Goal: Obtain resource: Download file/media

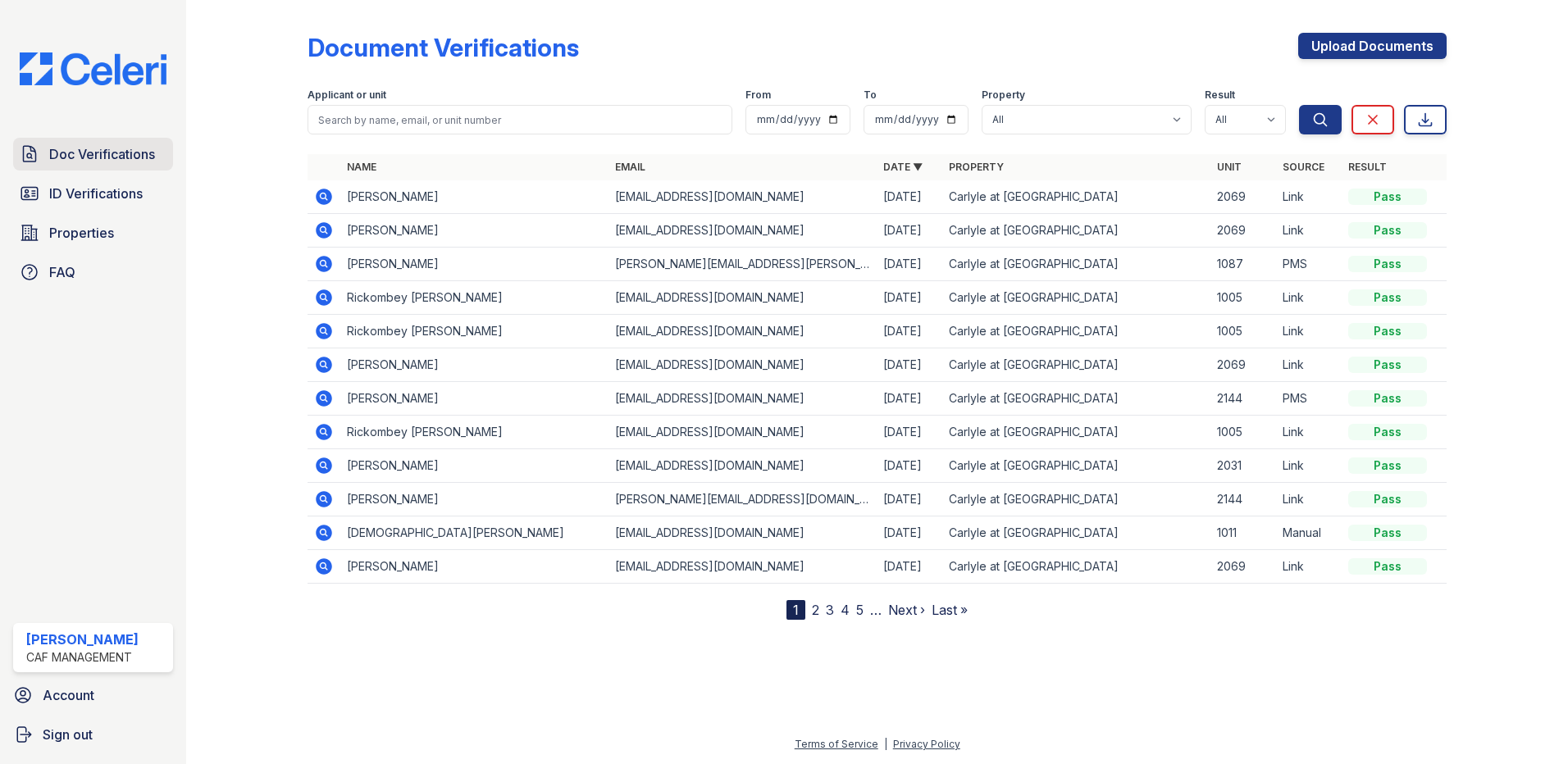
click at [134, 160] on span "Doc Verifications" at bounding box center [102, 154] width 105 height 19
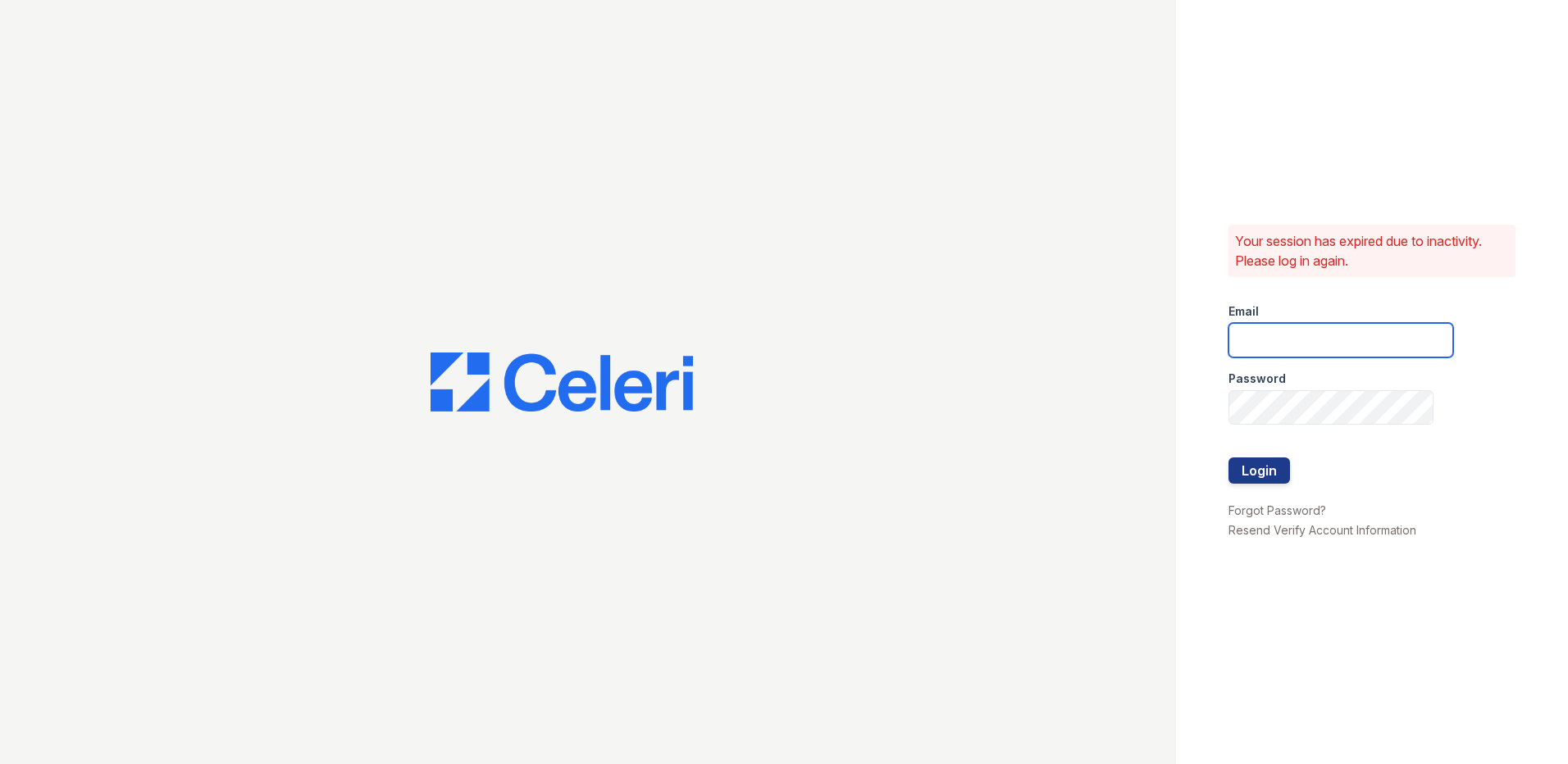
type input "carlylesouth1@cafmanagement.com"
click at [1266, 476] on button "Login" at bounding box center [1259, 470] width 62 height 26
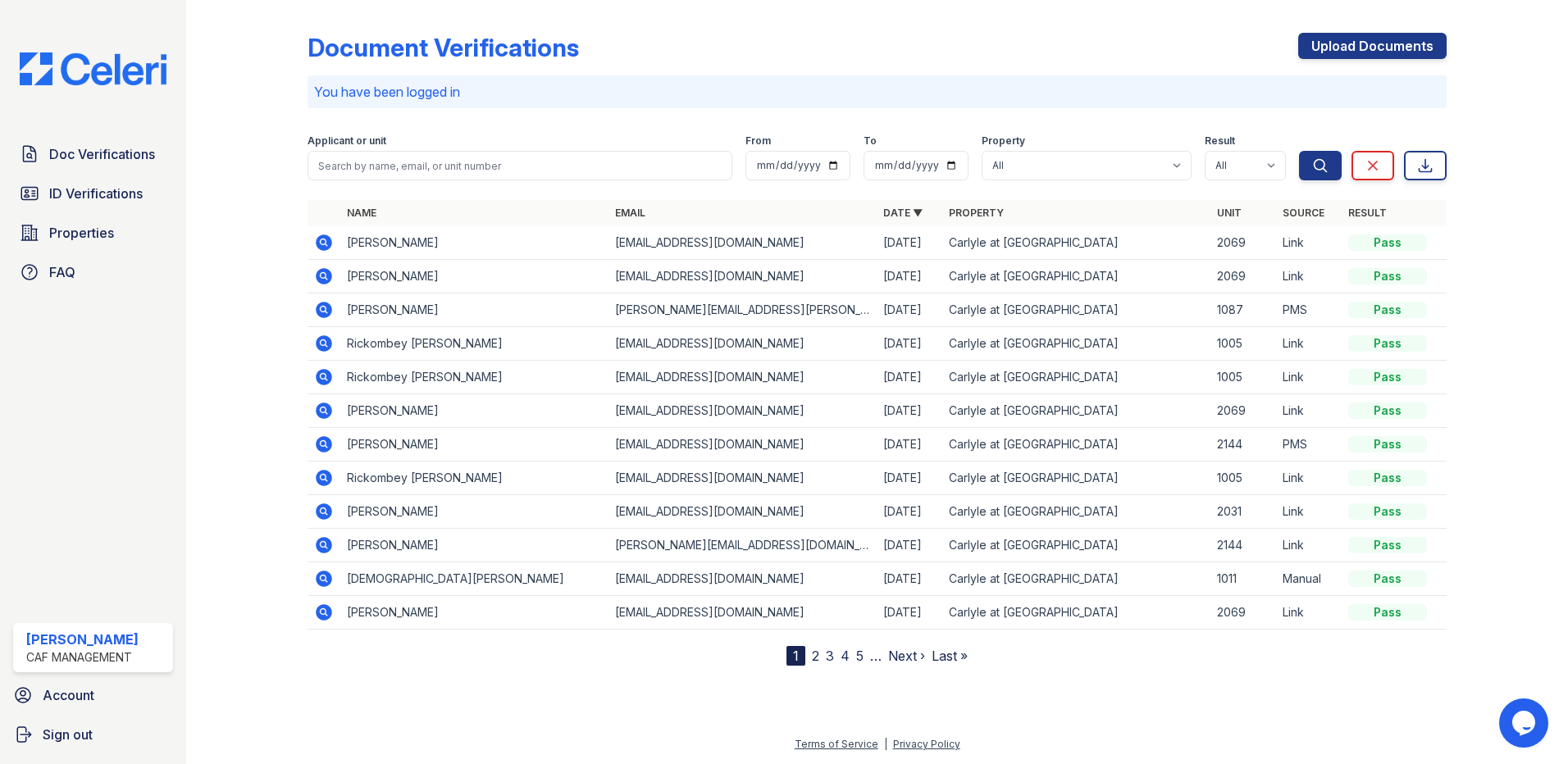
click at [322, 240] on icon at bounding box center [322, 241] width 4 height 4
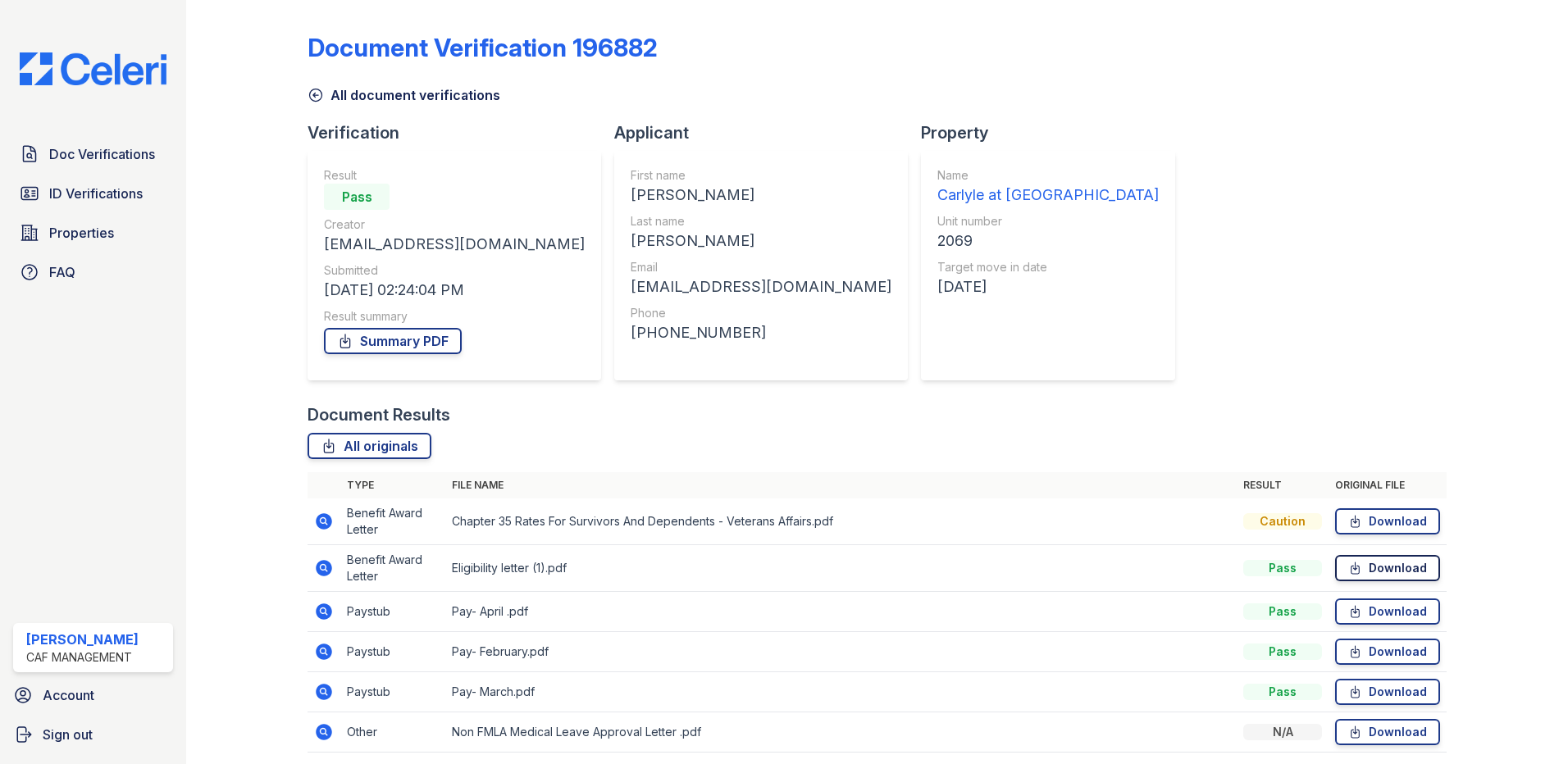
click at [1347, 563] on icon at bounding box center [1354, 568] width 14 height 16
click at [1372, 518] on link "Download" at bounding box center [1387, 521] width 104 height 26
click at [1357, 736] on link "Download" at bounding box center [1387, 731] width 104 height 26
click at [142, 149] on span "Doc Verifications" at bounding box center [102, 154] width 105 height 19
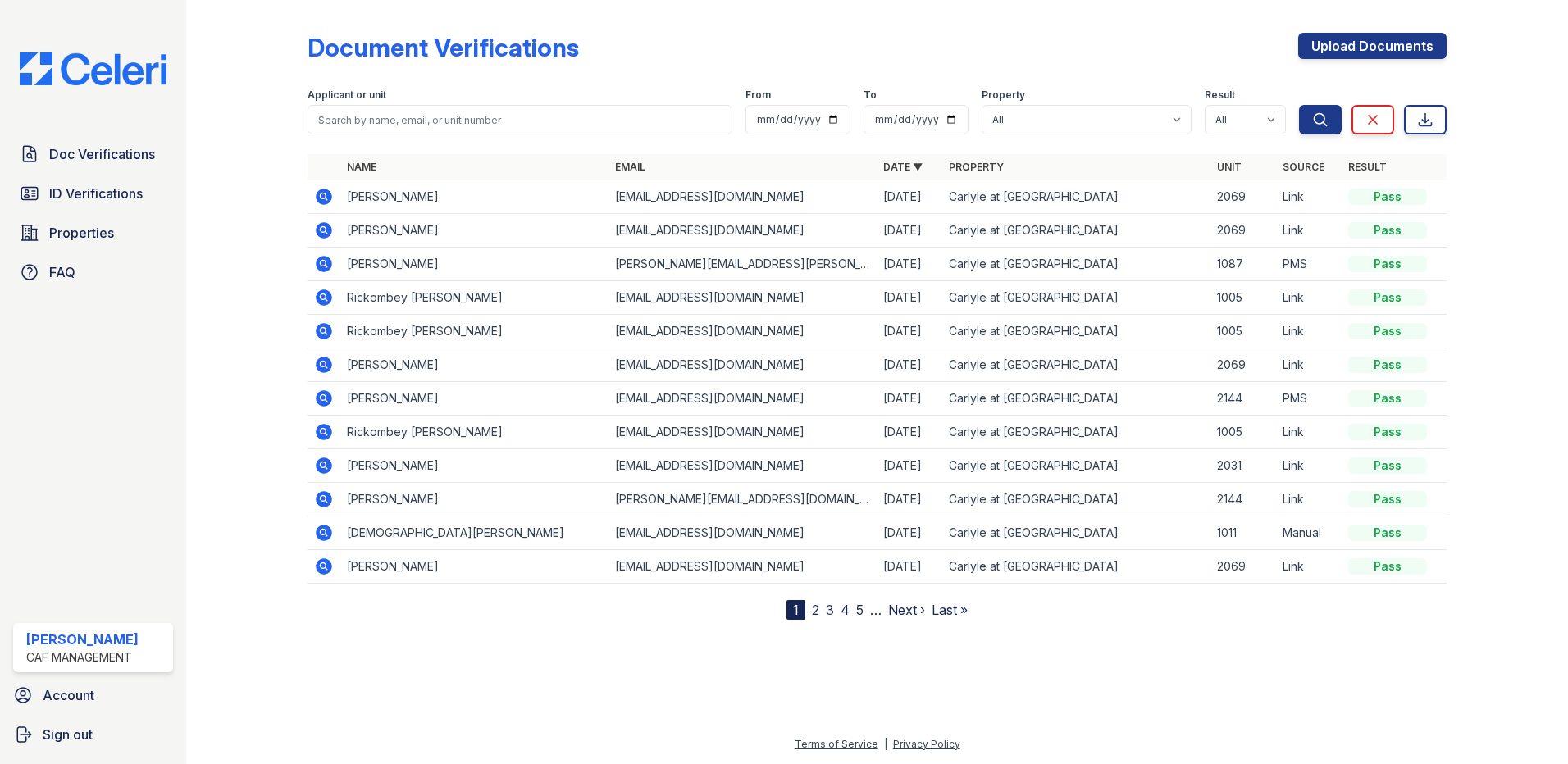
click at [323, 462] on icon at bounding box center [324, 465] width 19 height 19
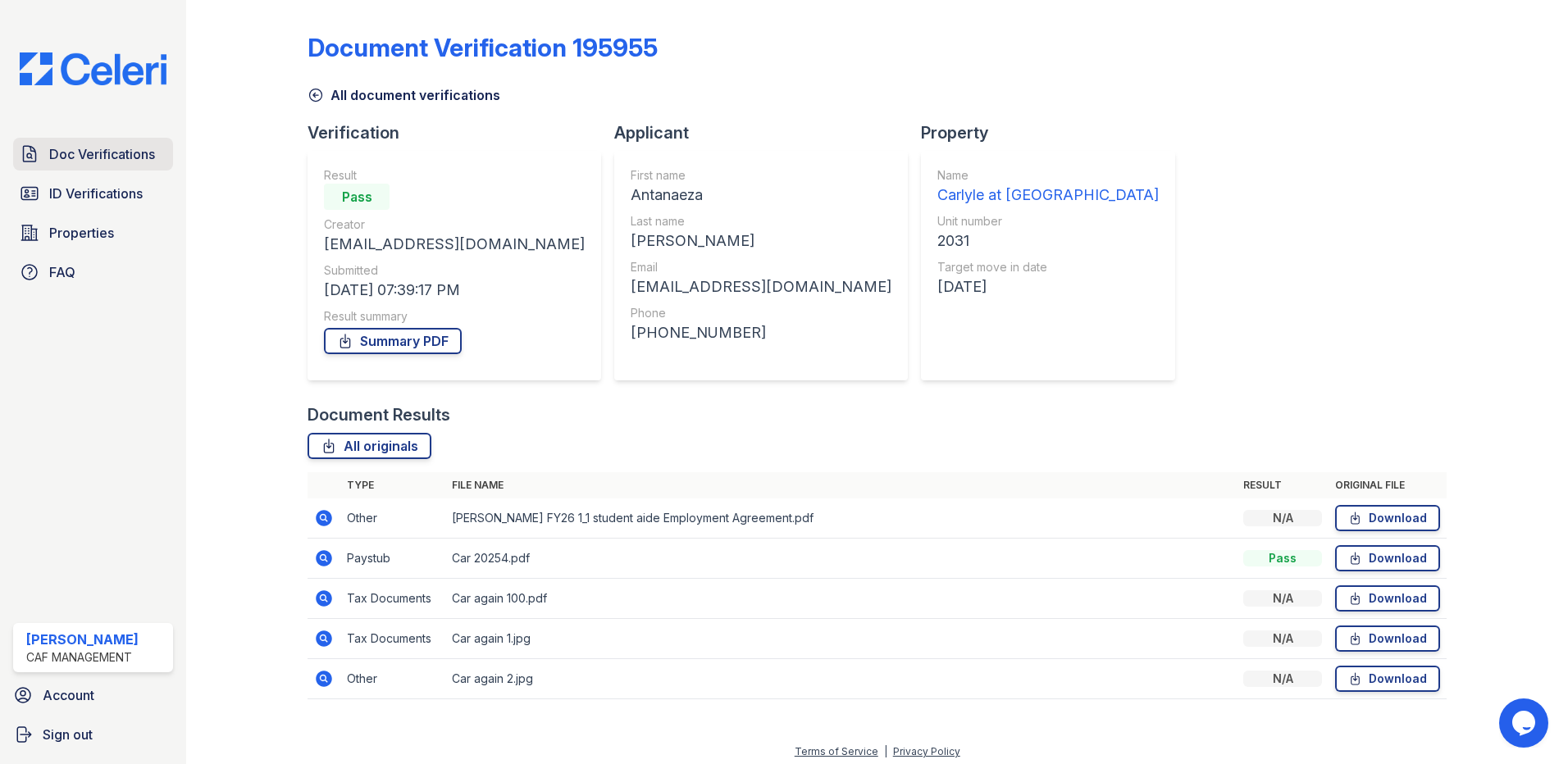
click at [132, 154] on span "Doc Verifications" at bounding box center [102, 154] width 105 height 19
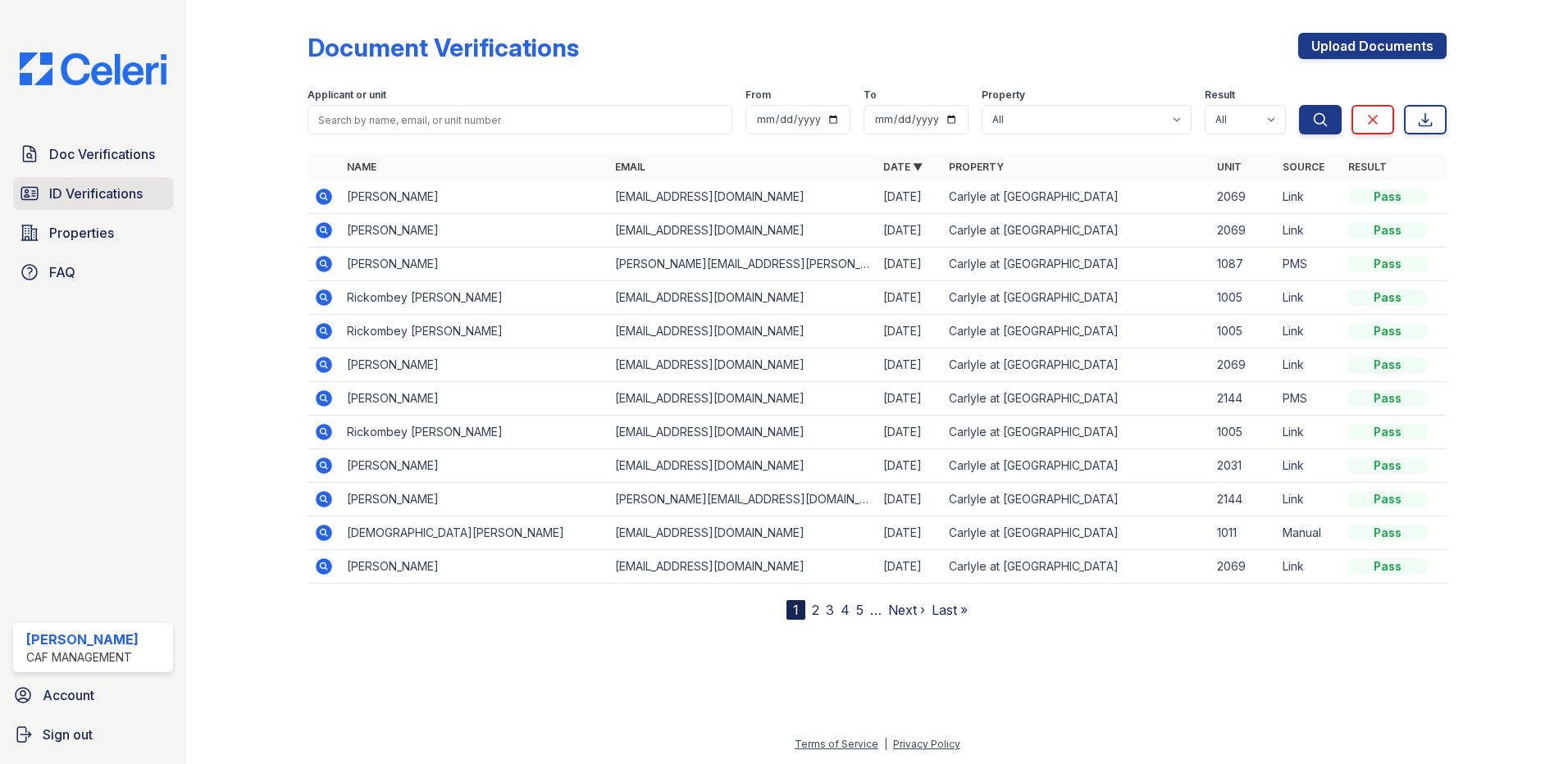
click at [91, 190] on span "ID Verifications" at bounding box center [96, 193] width 94 height 19
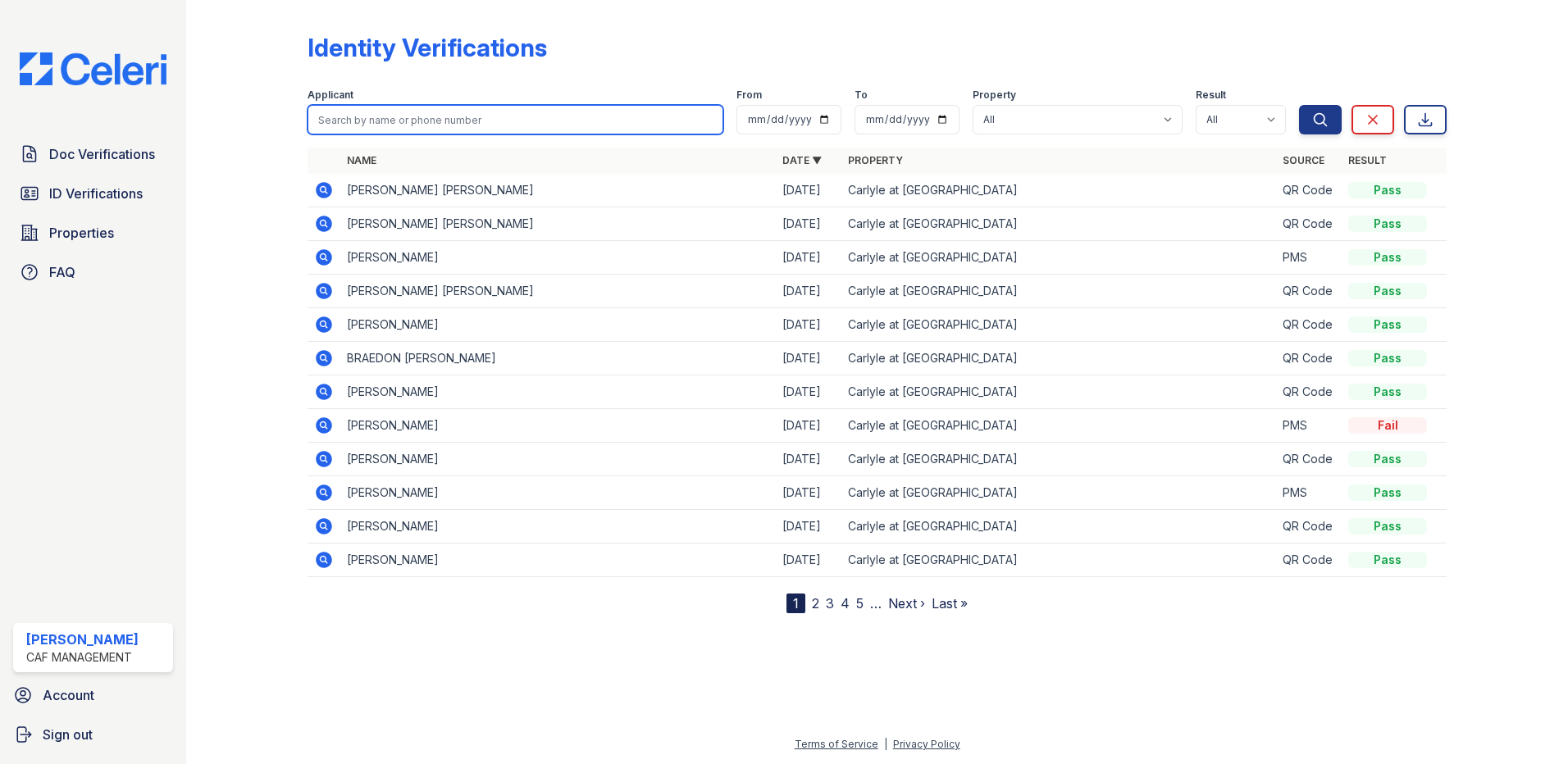
click at [417, 113] on input "search" at bounding box center [516, 119] width 416 height 30
type input "jacobs"
click at [1299, 104] on button "Search" at bounding box center [1320, 119] width 43 height 30
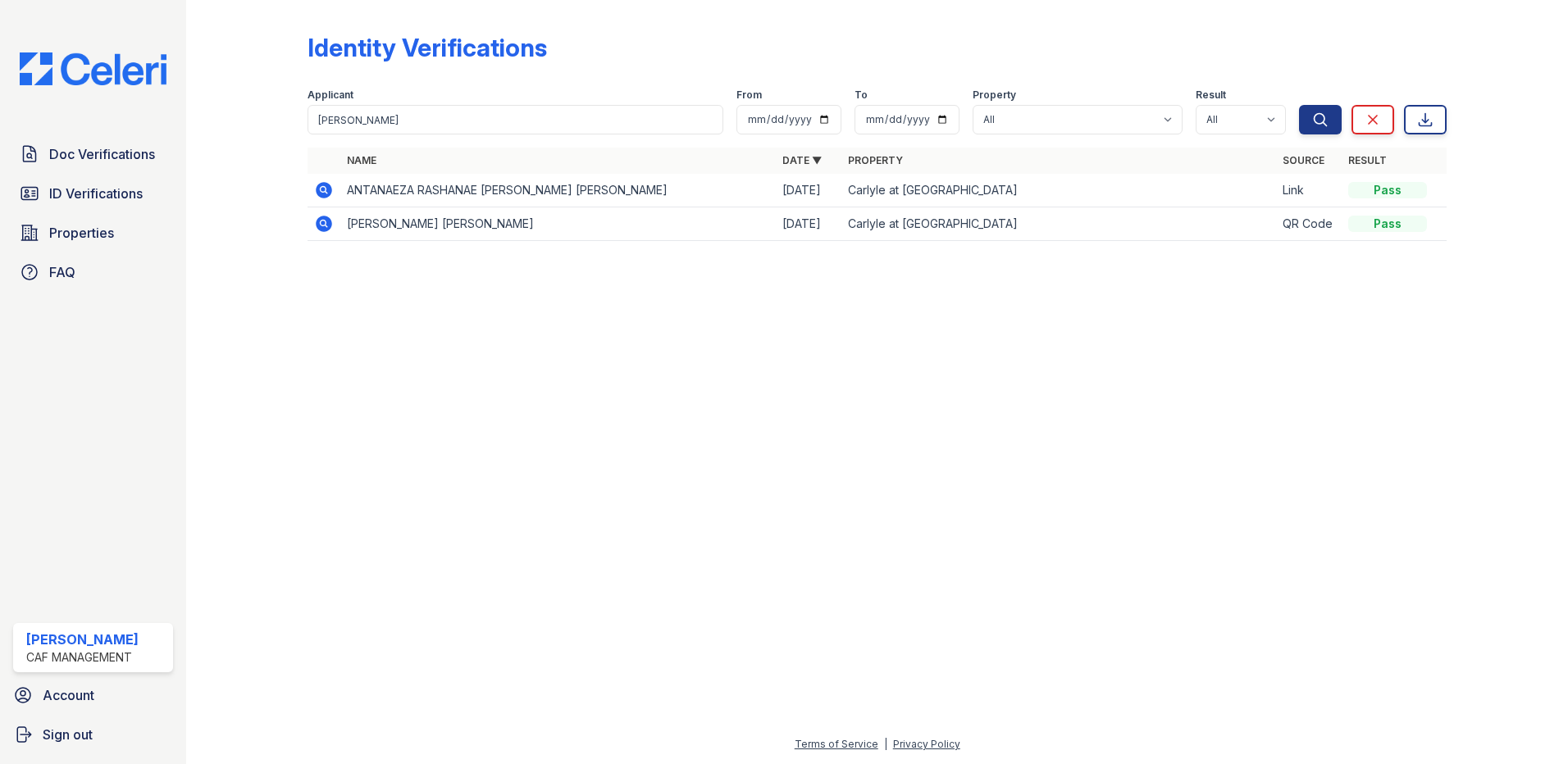
click at [326, 186] on icon at bounding box center [323, 190] width 16 height 16
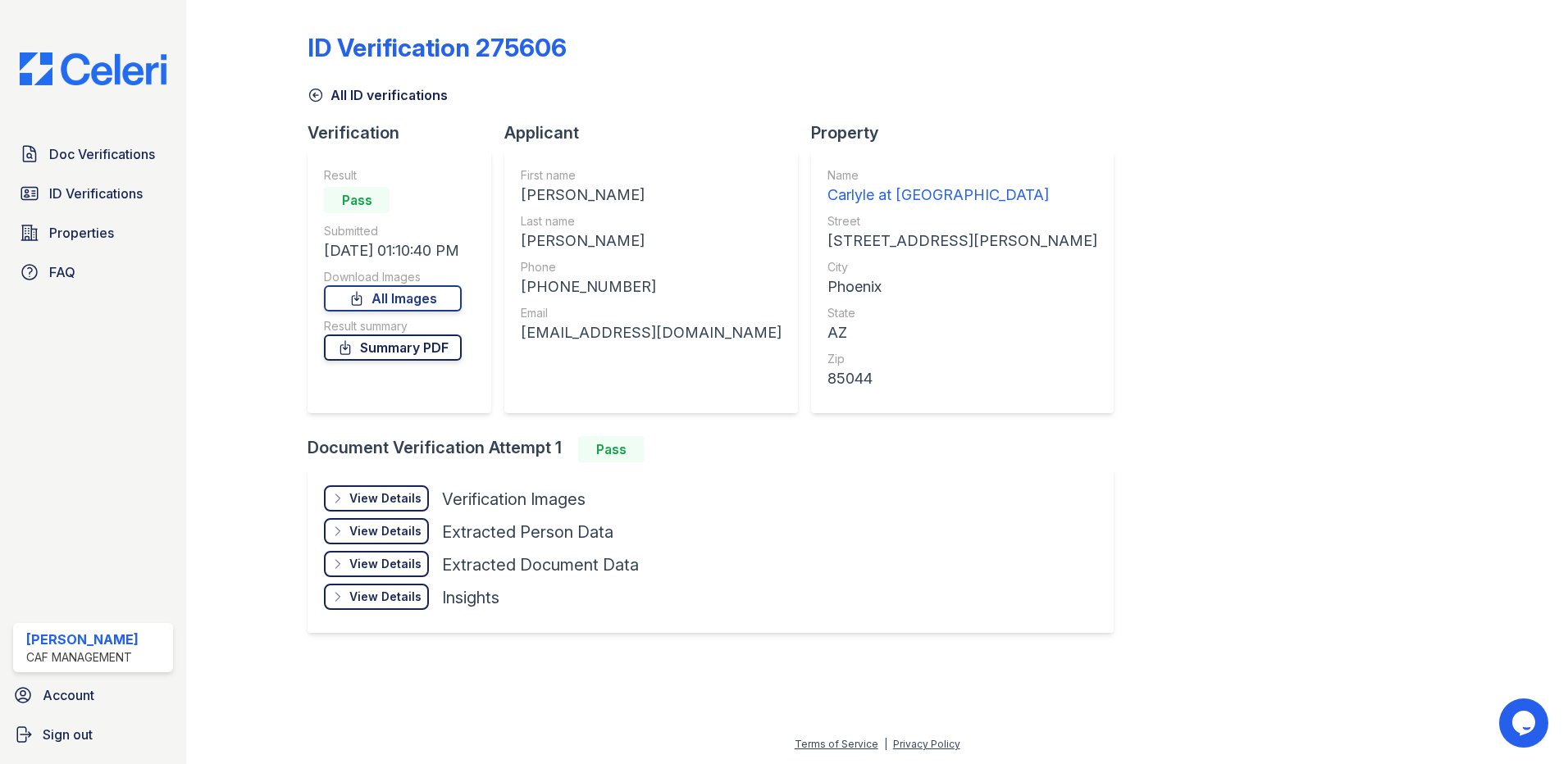
click at [431, 350] on link "Summary PDF" at bounding box center [393, 347] width 137 height 26
click at [436, 301] on link "All Images" at bounding box center [393, 298] width 137 height 26
click at [1069, 37] on div "ID Verification 275606" at bounding box center [876, 54] width 1139 height 43
click at [110, 159] on span "Doc Verifications" at bounding box center [102, 154] width 105 height 19
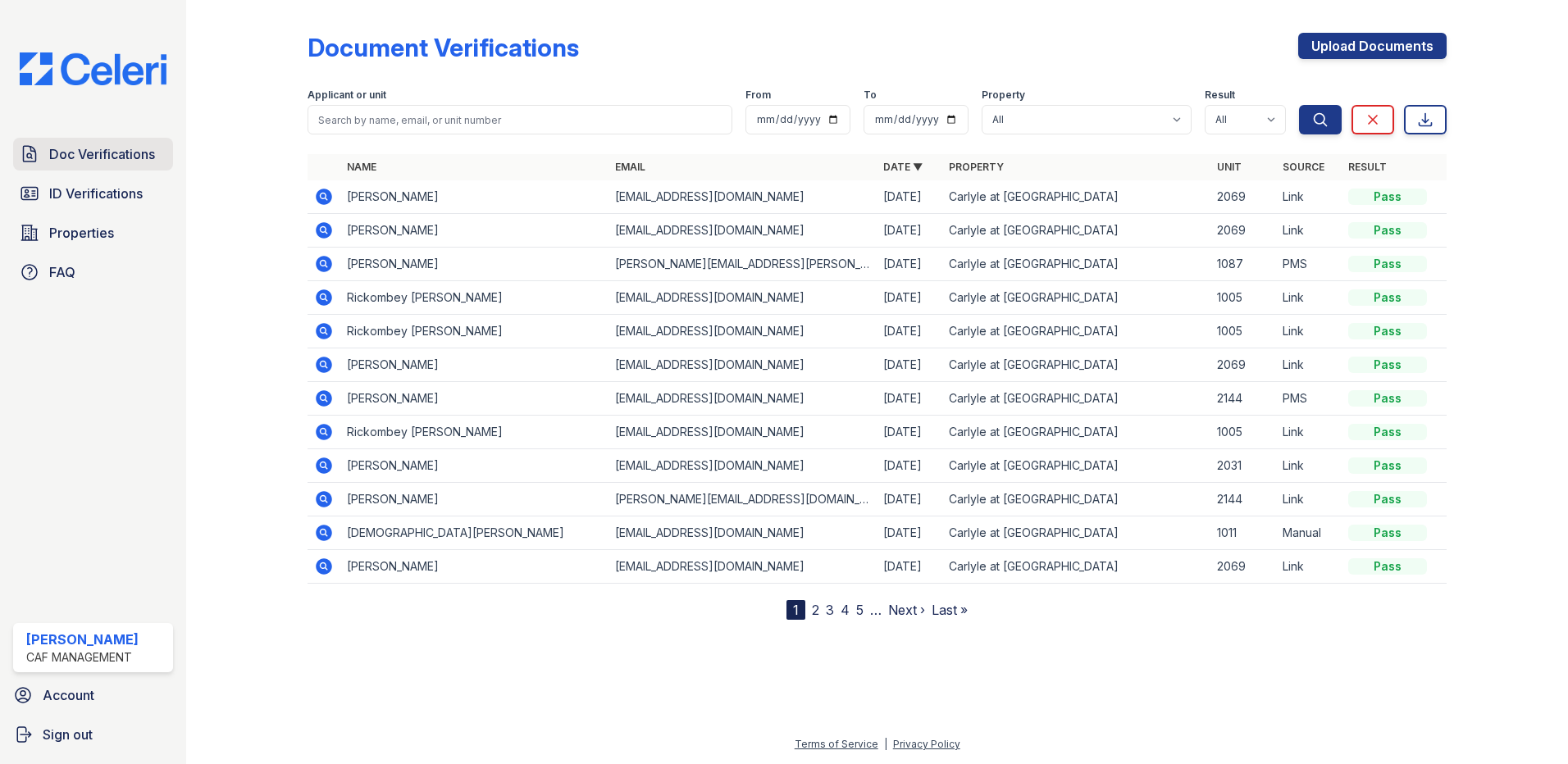
click at [130, 152] on span "Doc Verifications" at bounding box center [102, 154] width 105 height 19
click at [83, 146] on span "Doc Verifications" at bounding box center [102, 154] width 105 height 19
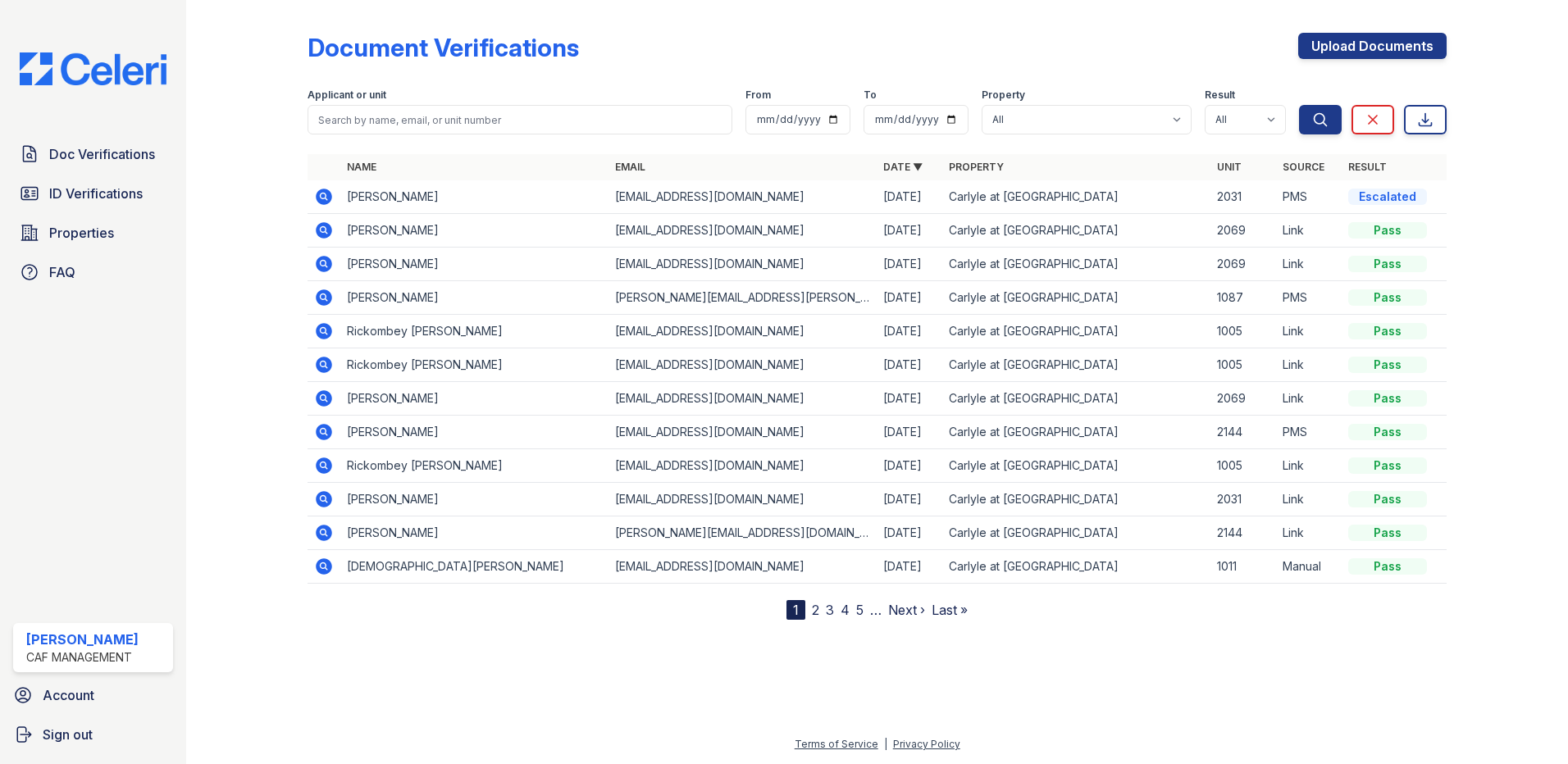
click at [321, 198] on icon at bounding box center [324, 196] width 19 height 19
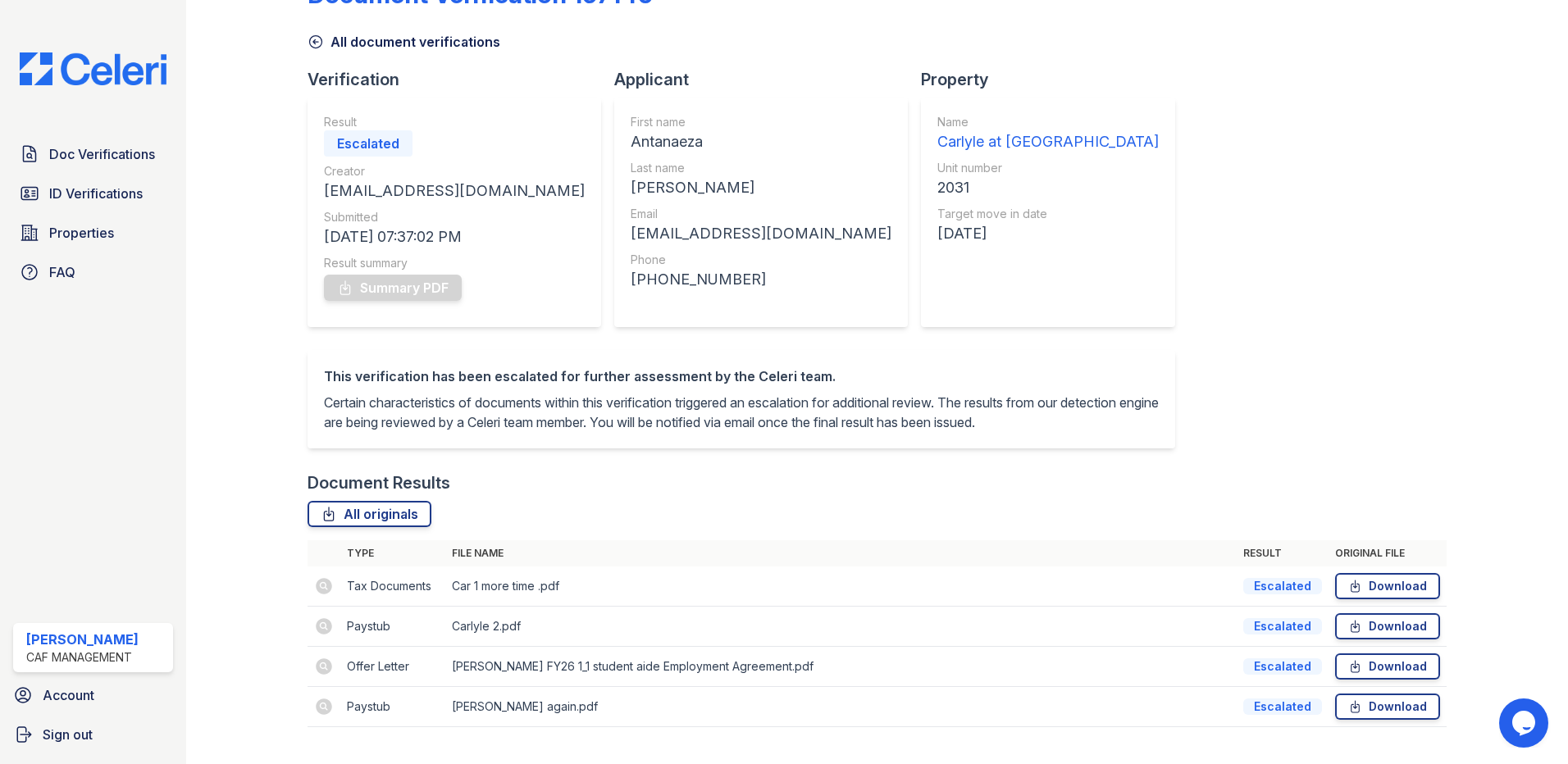
scroll to position [108, 0]
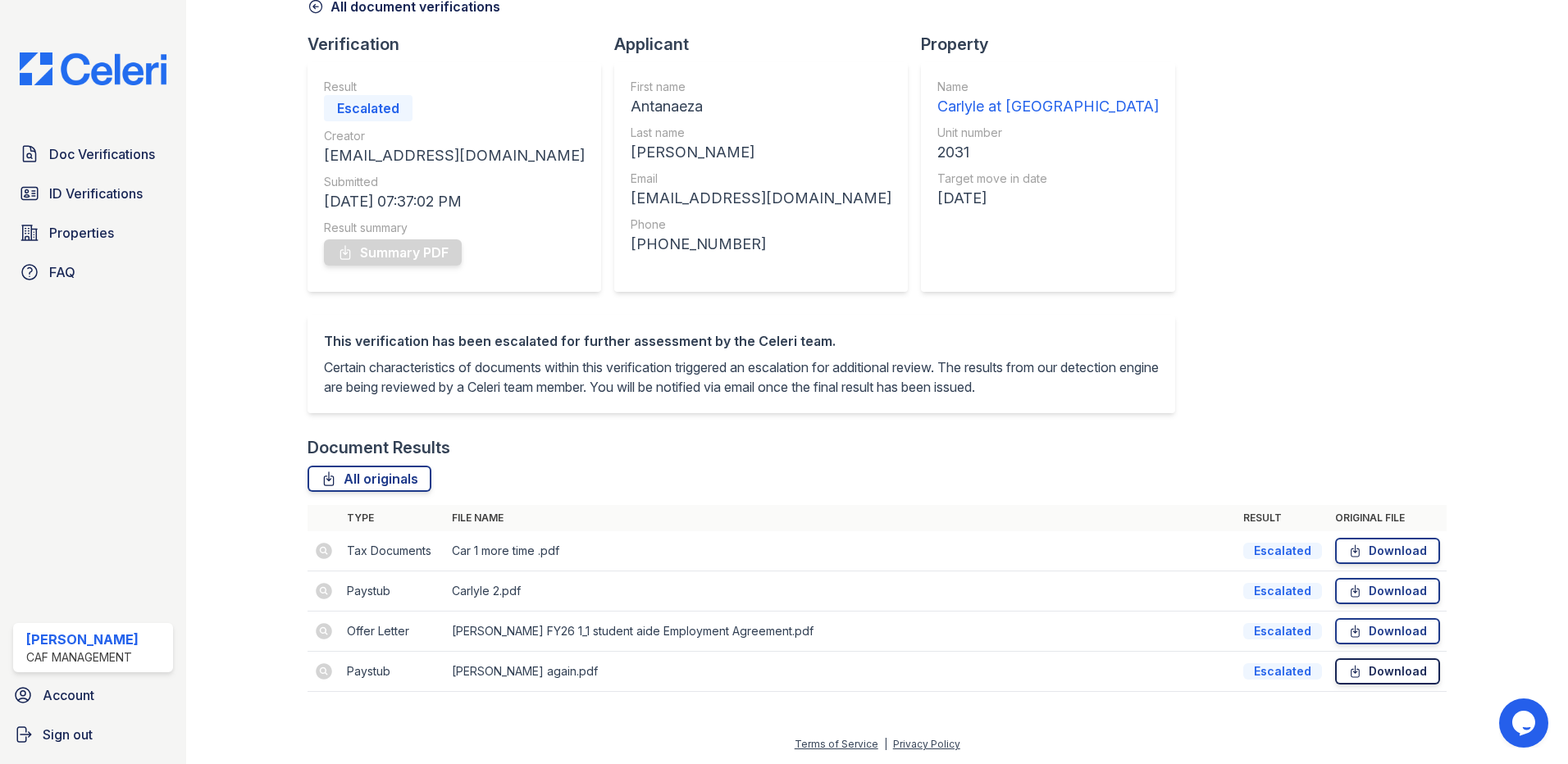
click at [1378, 670] on link "Download" at bounding box center [1387, 671] width 104 height 26
click at [122, 158] on span "Doc Verifications" at bounding box center [102, 154] width 105 height 19
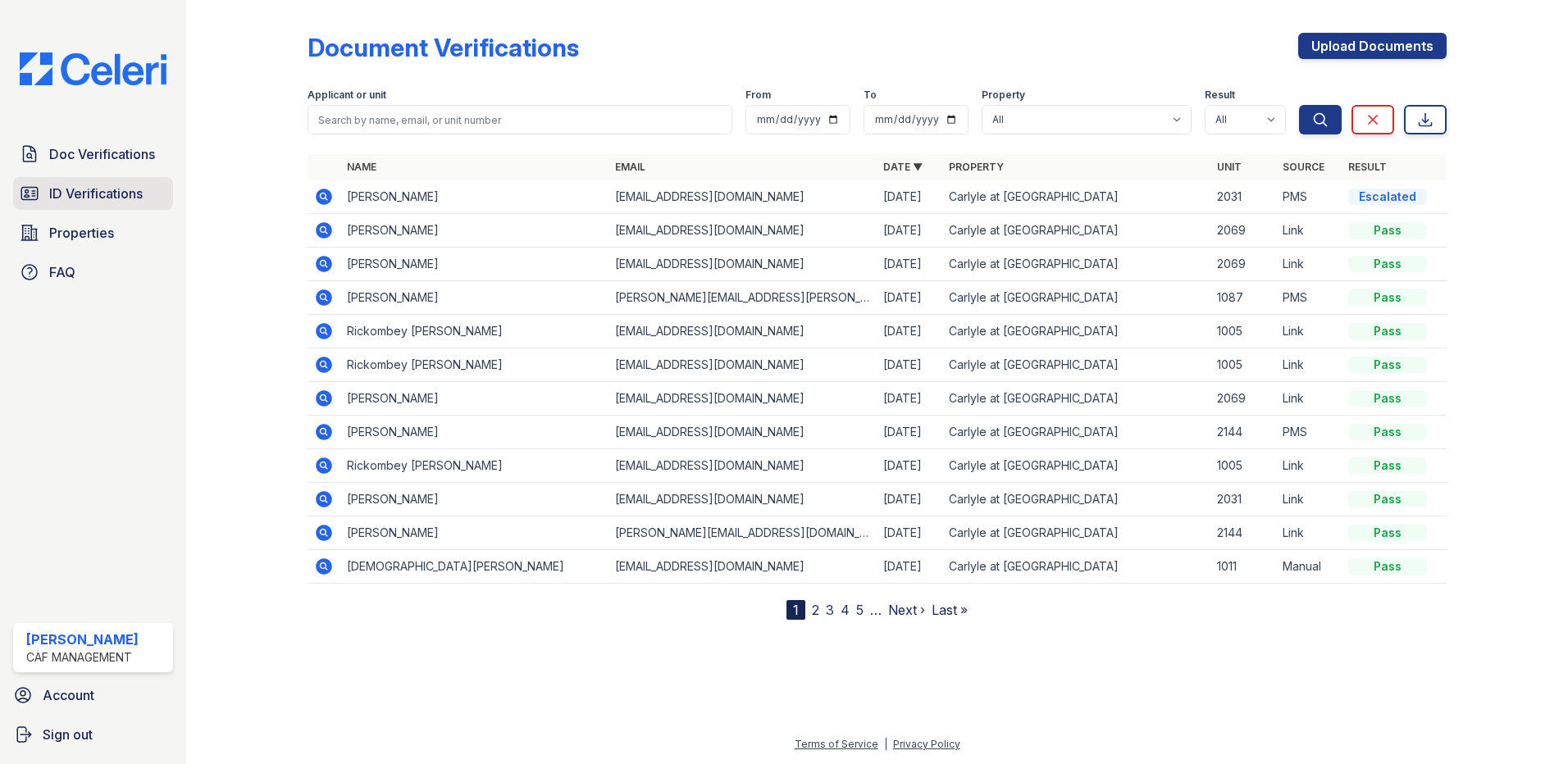
click at [109, 193] on span "ID Verifications" at bounding box center [96, 193] width 94 height 19
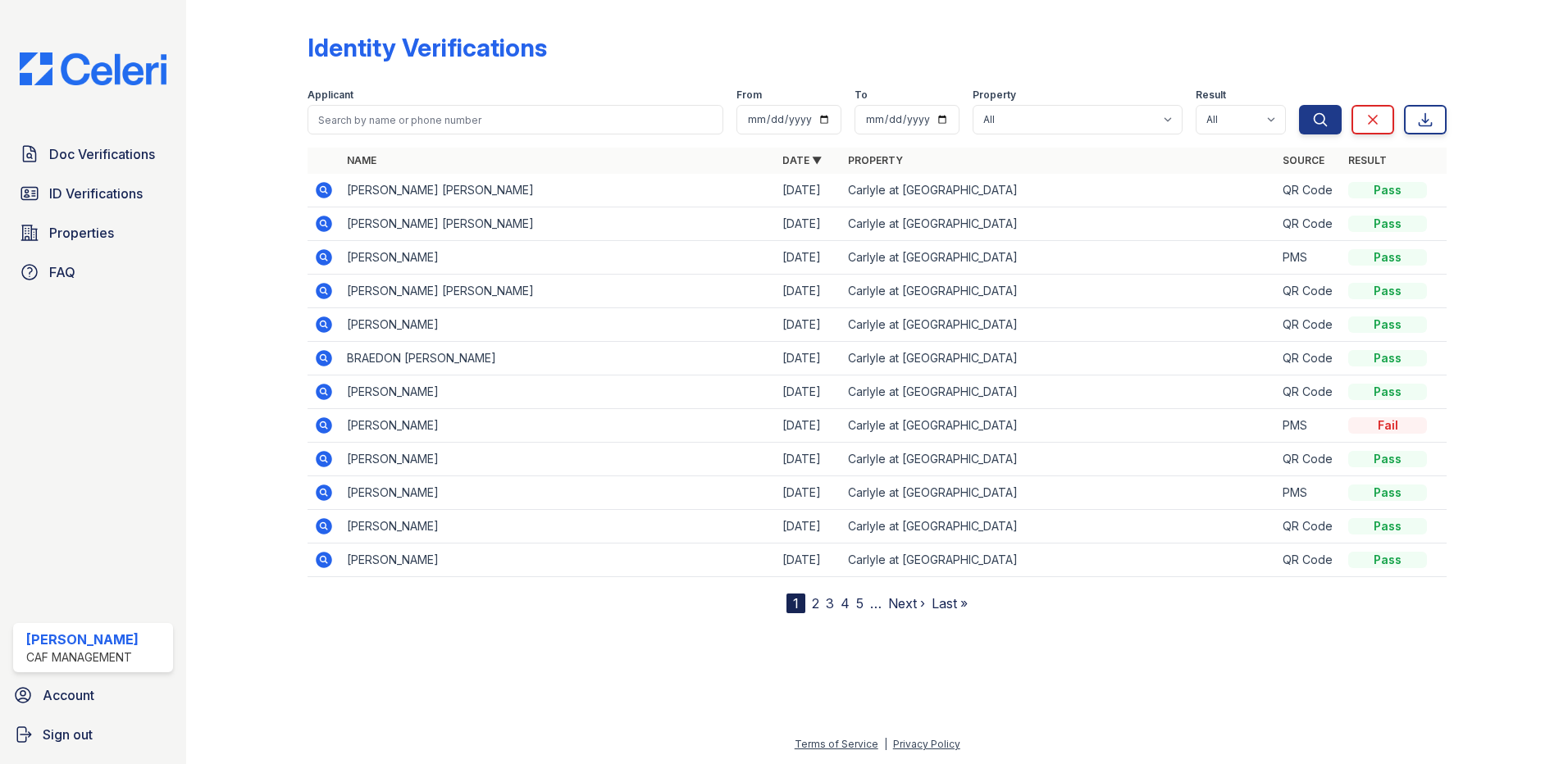
click at [327, 418] on icon at bounding box center [324, 426] width 19 height 19
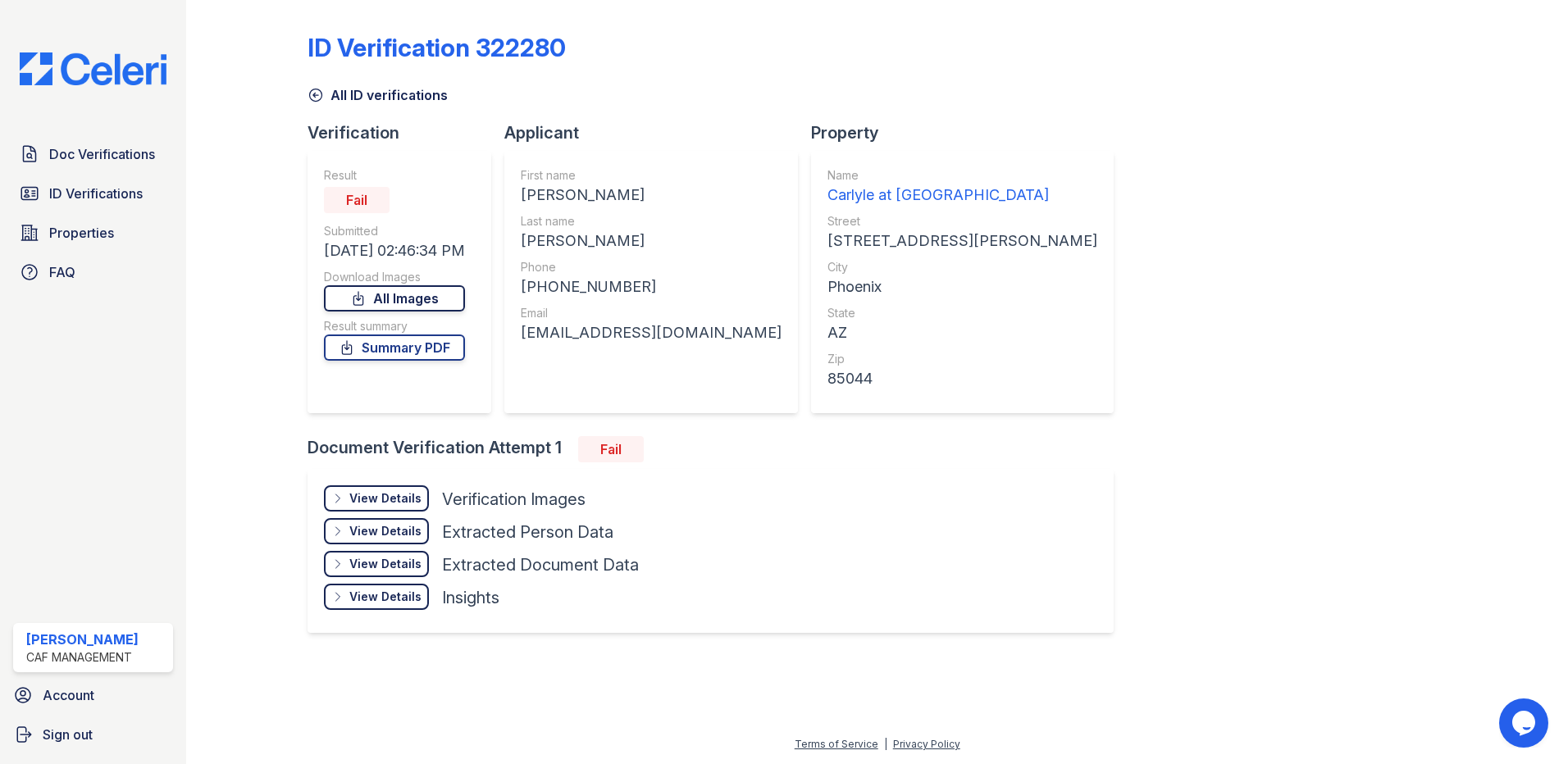
click at [432, 299] on link "All Images" at bounding box center [395, 298] width 141 height 26
